Goal: Navigation & Orientation: Find specific page/section

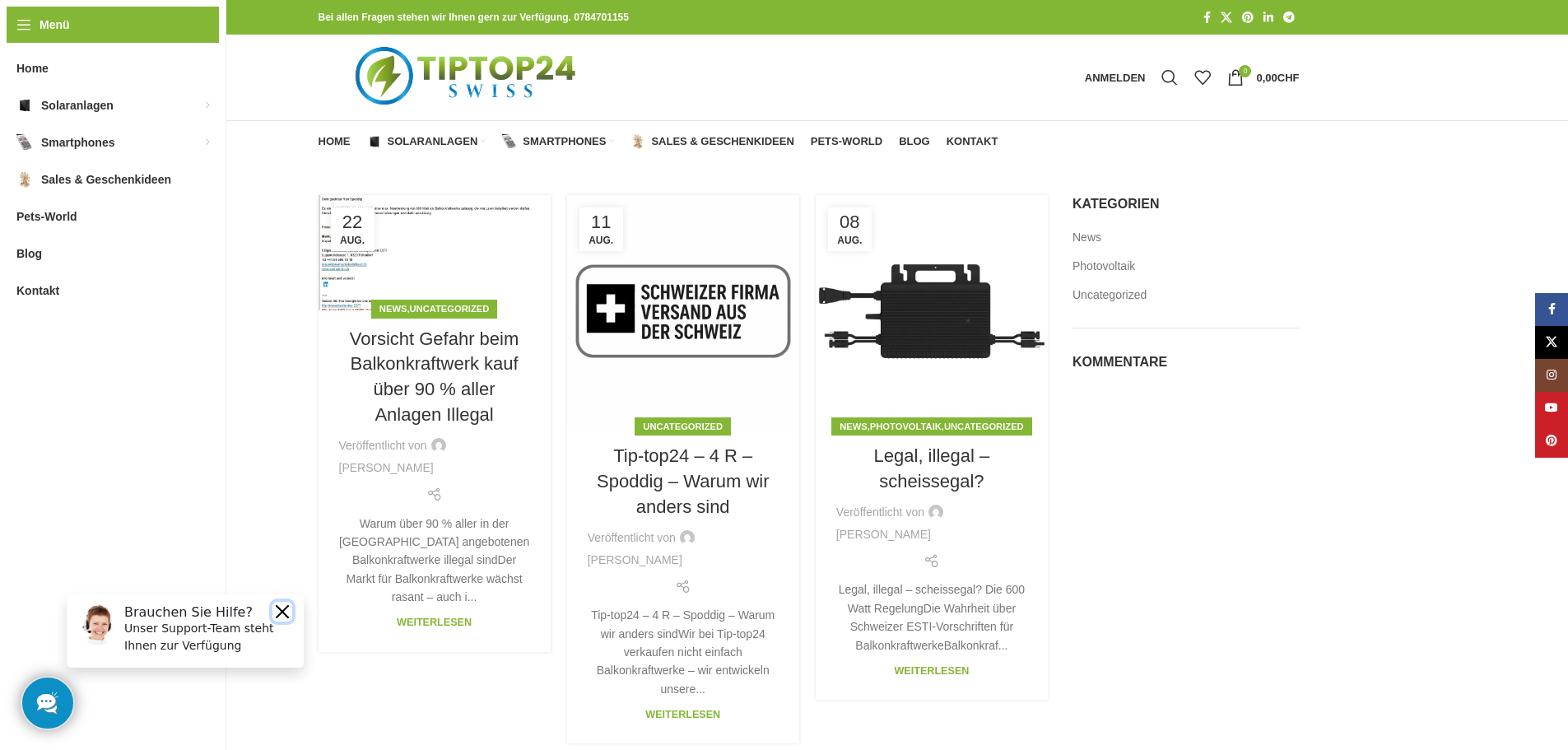
click at [286, 606] on button "Close" at bounding box center [282, 611] width 20 height 20
click at [967, 139] on span "Kontakt" at bounding box center [972, 142] width 52 height 13
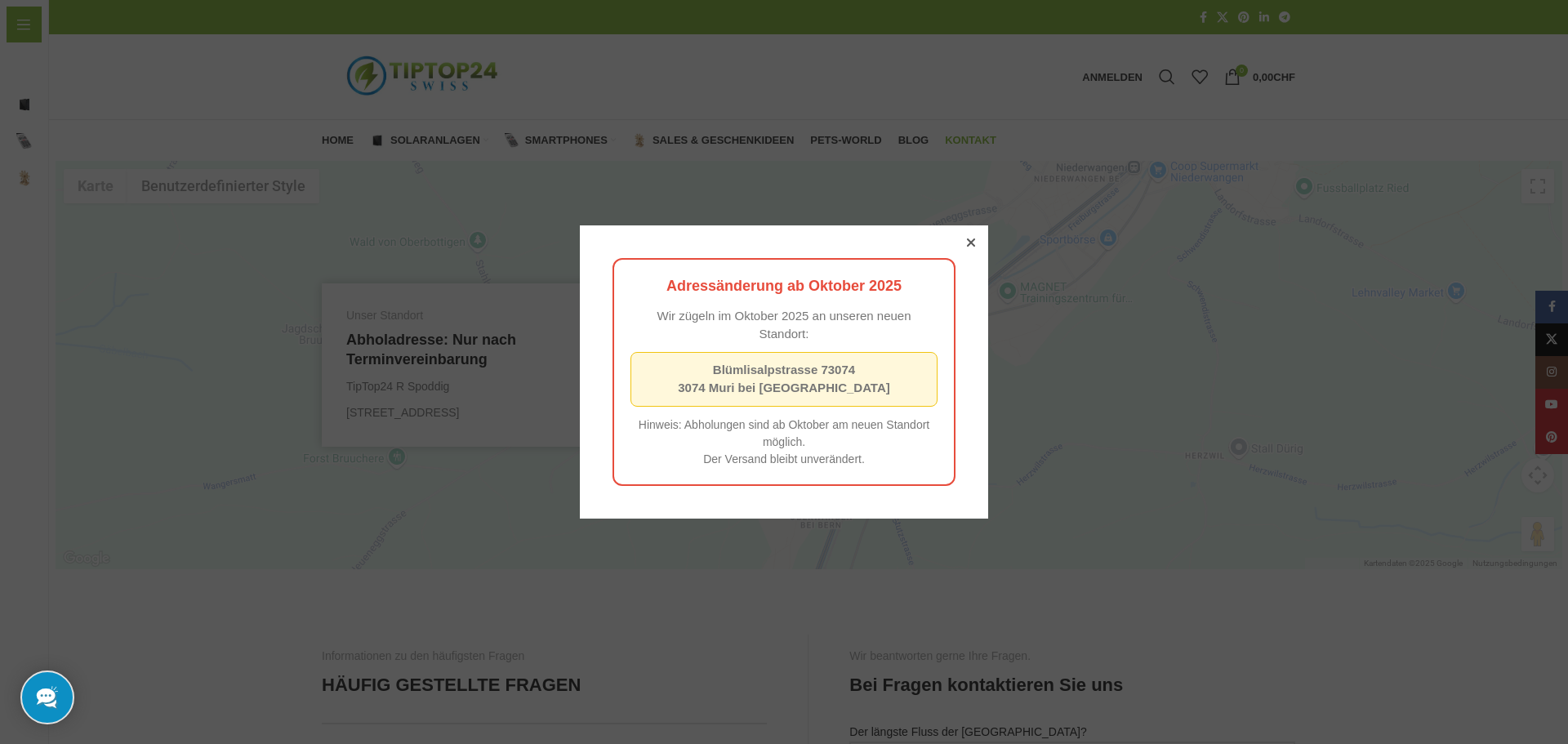
click at [970, 238] on div at bounding box center [971, 243] width 15 height 15
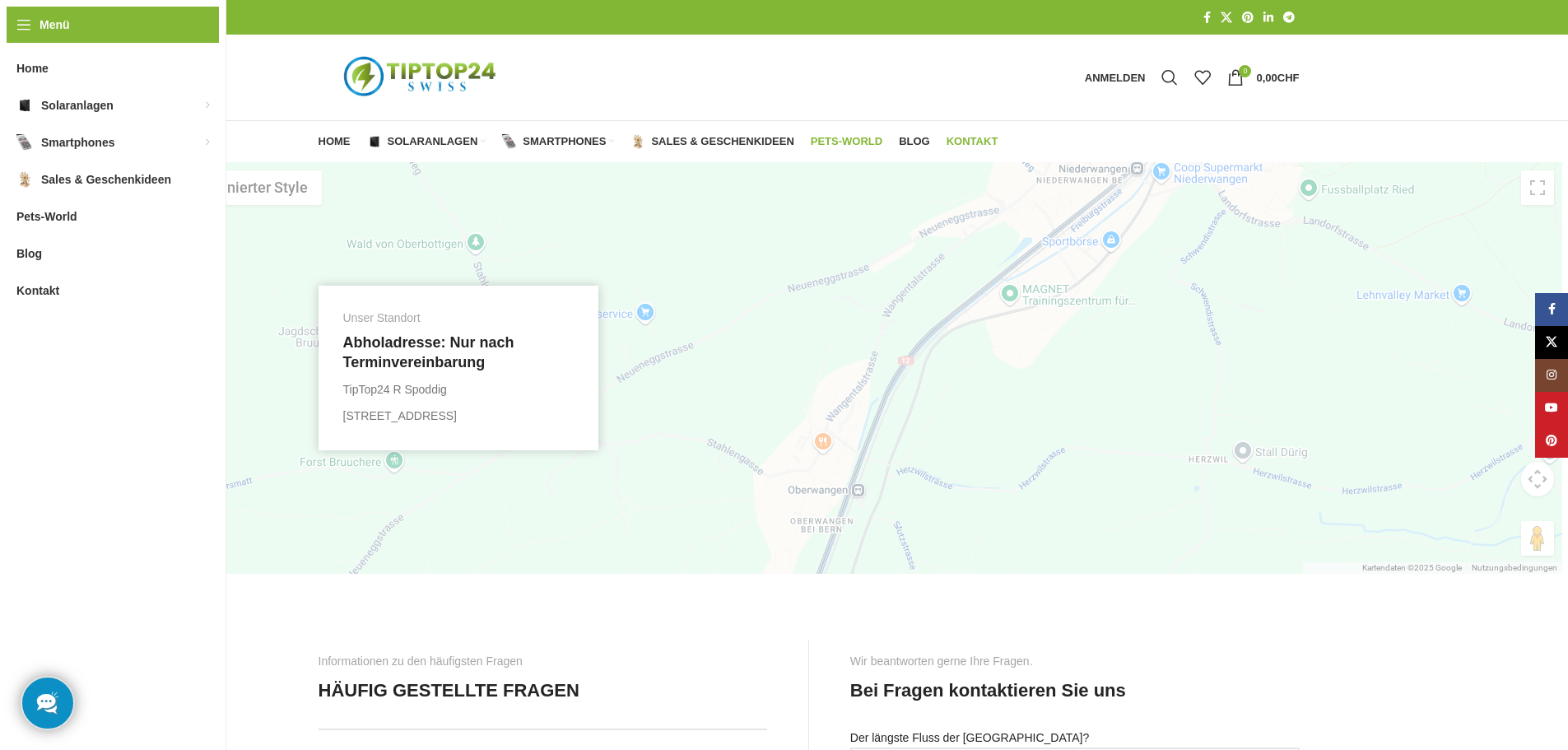
click at [849, 141] on span "Pets-World" at bounding box center [846, 142] width 72 height 13
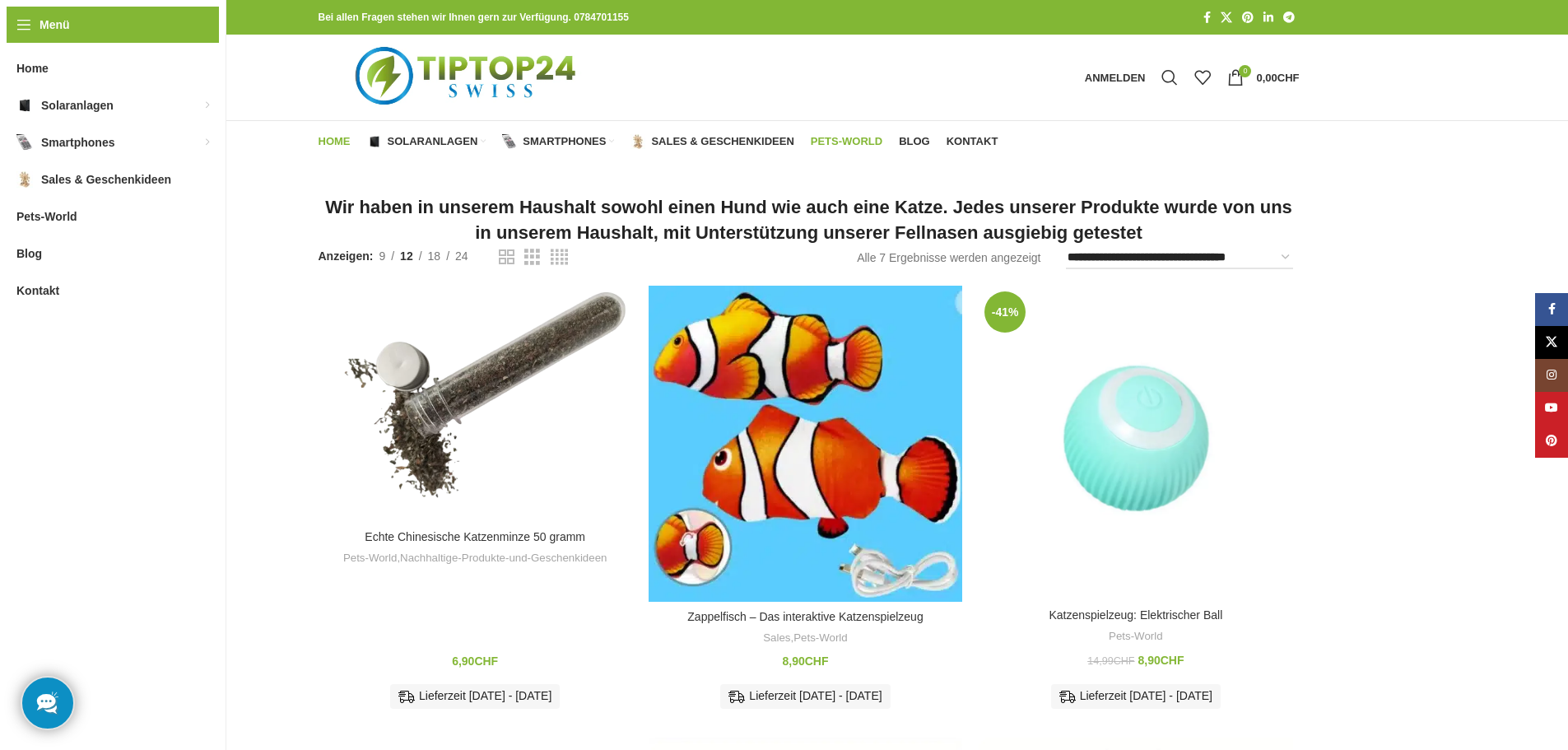
click at [345, 138] on span "Home" at bounding box center [335, 142] width 32 height 13
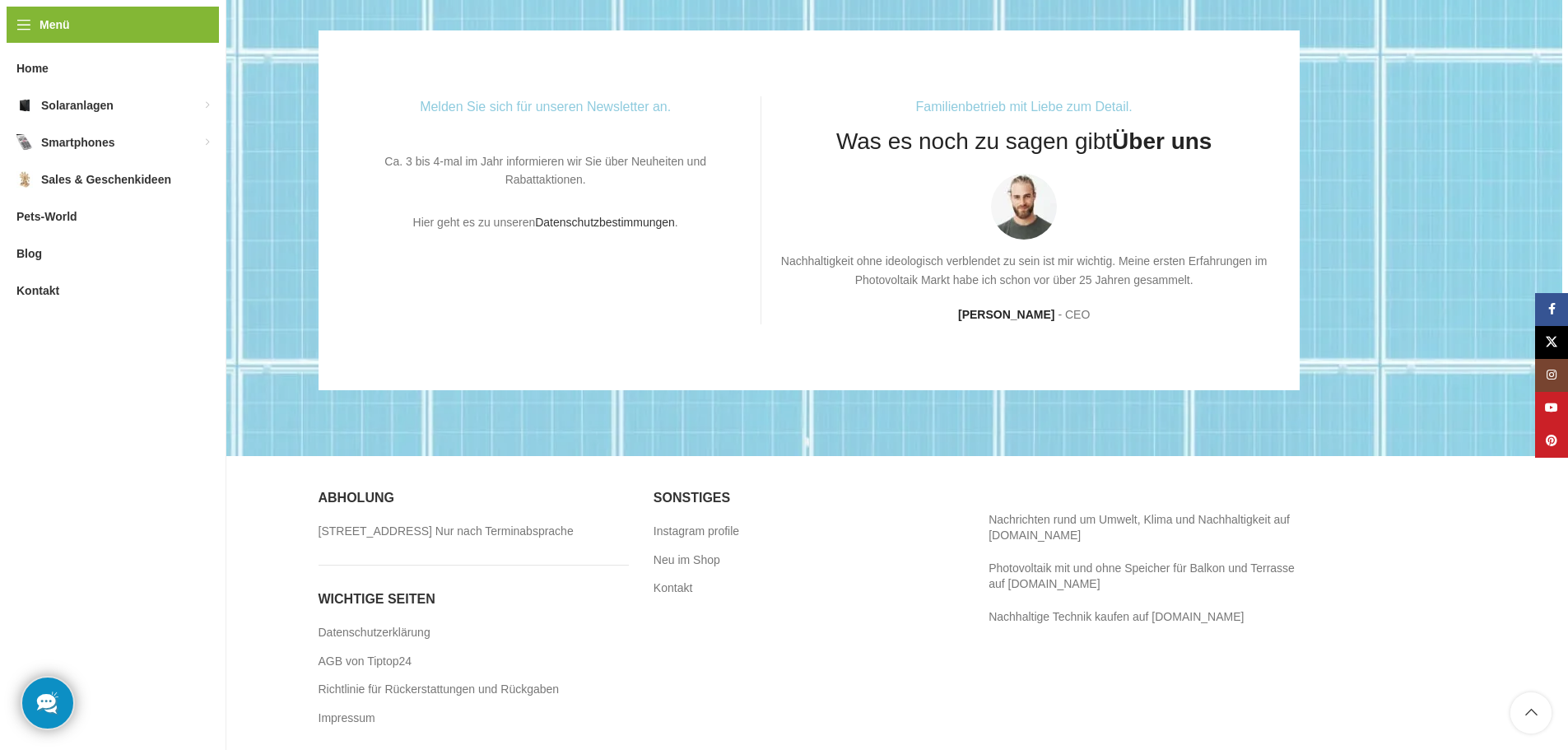
scroll to position [4422, 0]
